Goal: Task Accomplishment & Management: Manage account settings

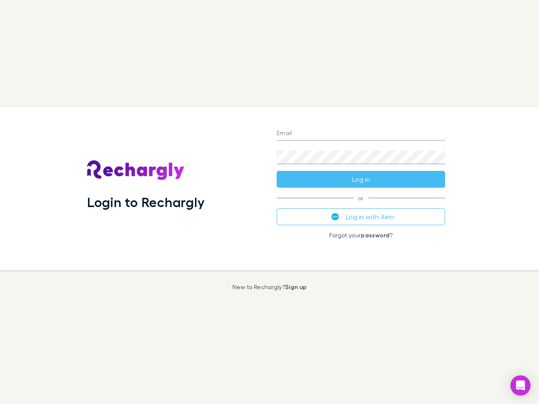
click at [269, 202] on div "Login to Rechargly" at bounding box center [174, 188] width 189 height 163
click at [361, 134] on input "Email" at bounding box center [360, 133] width 168 height 13
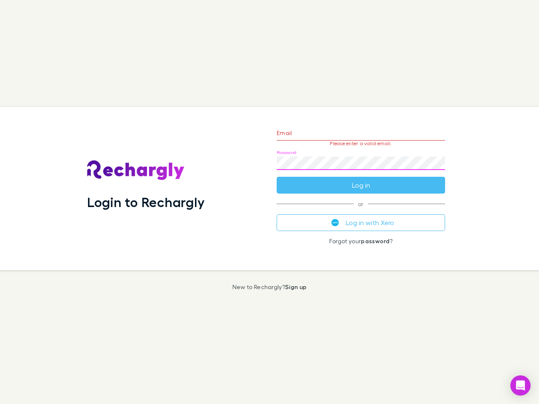
click at [361, 179] on form "Email Please enter a valid email. Password Log in" at bounding box center [360, 156] width 168 height 73
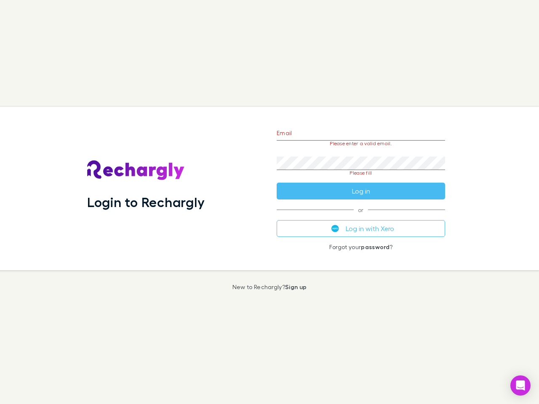
click at [361, 217] on div "Email Please enter a valid email. Password Please fill Log in or Log in with Xe…" at bounding box center [361, 188] width 182 height 163
click at [520, 385] on icon "Open Intercom Messenger" at bounding box center [520, 385] width 9 height 10
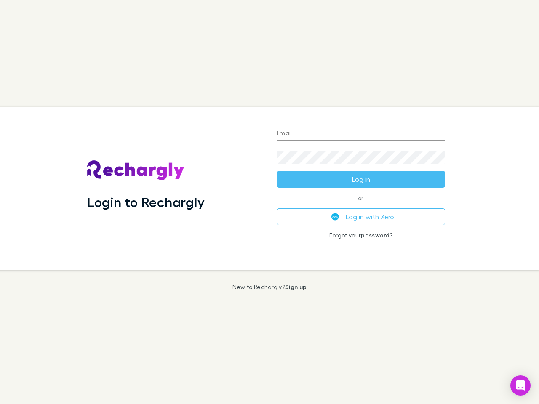
click at [269, 202] on div "Login to Rechargly" at bounding box center [174, 188] width 189 height 163
click at [361, 134] on input "Email" at bounding box center [360, 133] width 168 height 13
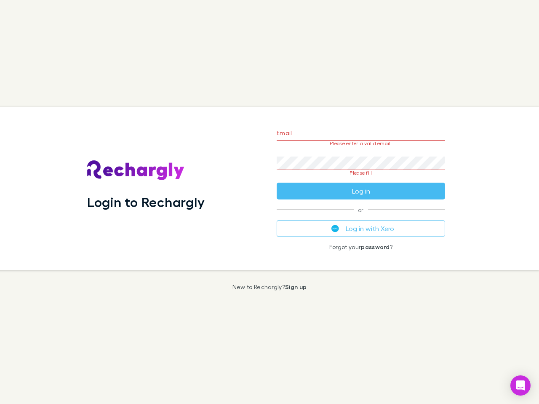
click at [361, 179] on form "Email Please enter a valid email. Password Please fill Log in" at bounding box center [360, 159] width 168 height 79
click at [361, 217] on div "Email Please enter a valid email. Password Please fill Log in or Log in with Xe…" at bounding box center [361, 188] width 182 height 163
click at [520, 385] on icon "Open Intercom Messenger" at bounding box center [520, 385] width 9 height 10
